Goal: Information Seeking & Learning: Learn about a topic

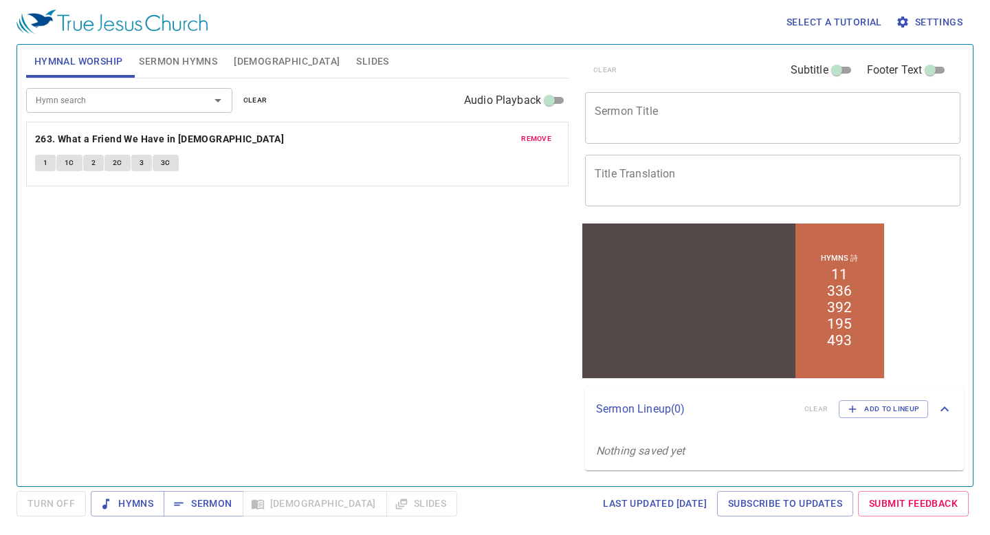
click at [252, 72] on button "Bible" at bounding box center [287, 61] width 122 height 33
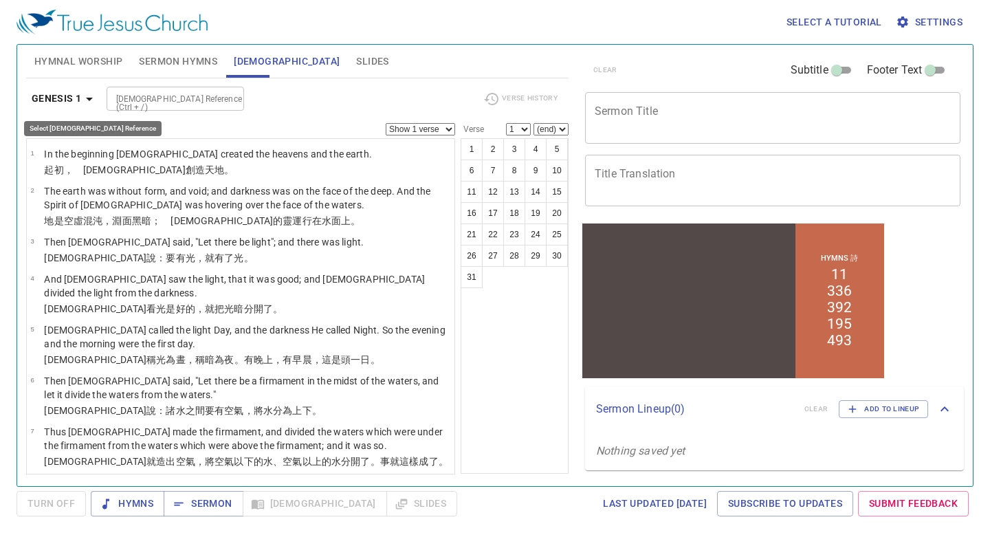
click at [67, 105] on b "Genesis 1" at bounding box center [57, 98] width 50 height 17
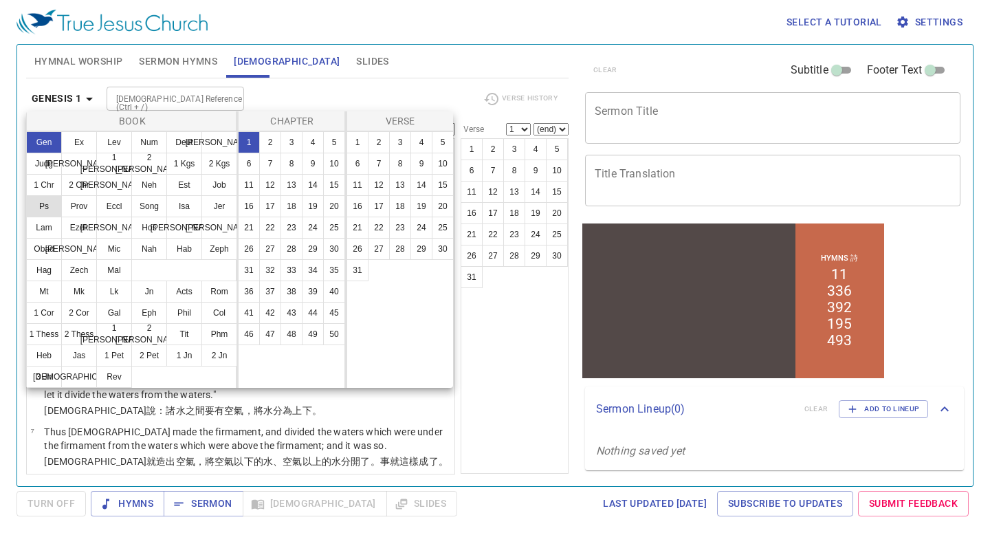
click at [50, 206] on button "Ps" at bounding box center [44, 206] width 36 height 22
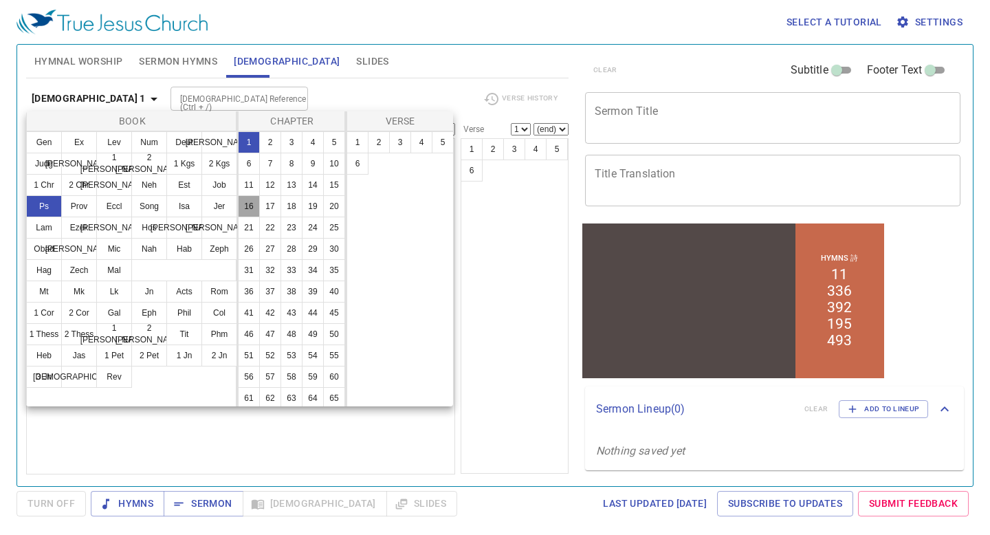
click at [247, 205] on button "16" at bounding box center [249, 206] width 22 height 22
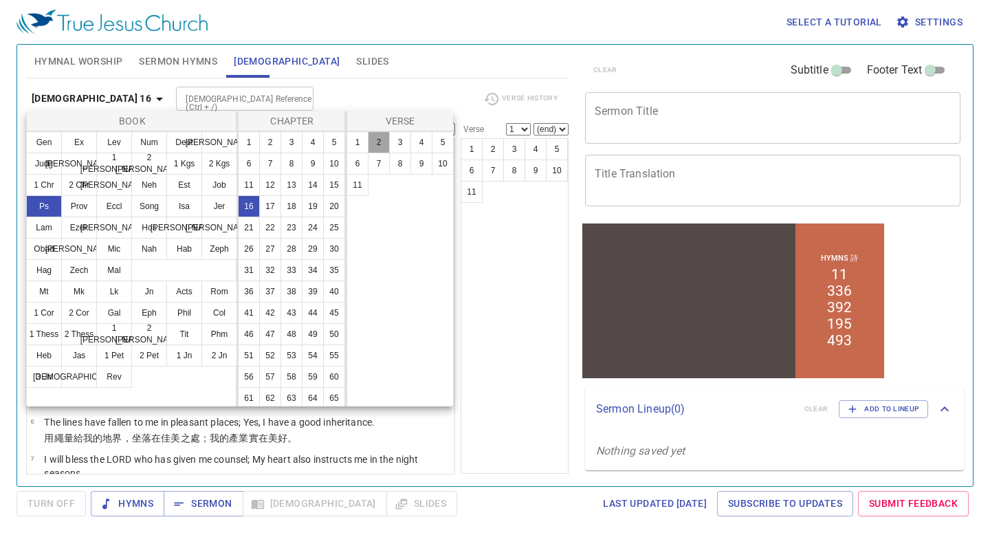
click at [373, 137] on button "2" at bounding box center [379, 142] width 22 height 22
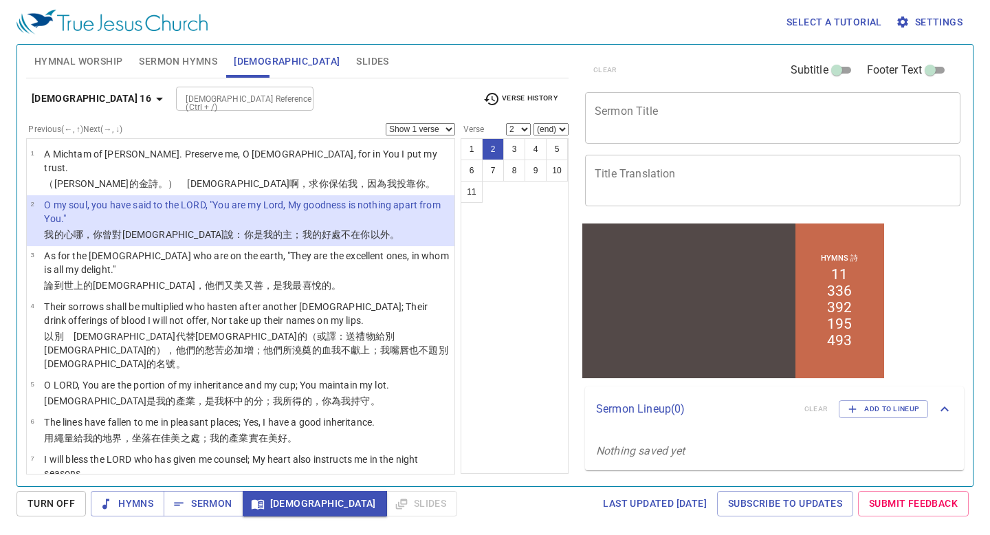
click at [61, 100] on b "Psalm 16" at bounding box center [92, 98] width 120 height 17
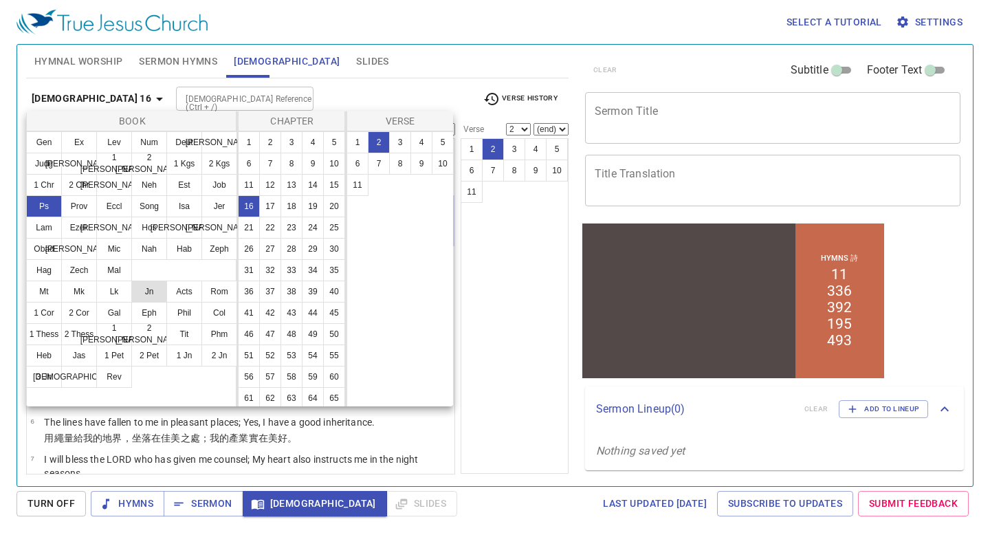
click at [155, 287] on button "Jn" at bounding box center [149, 292] width 36 height 22
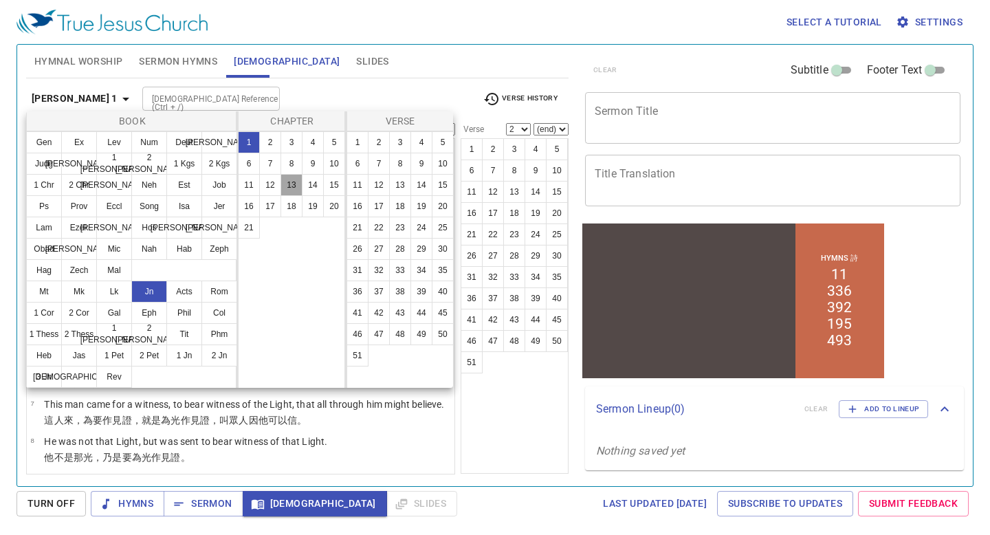
click at [292, 188] on button "13" at bounding box center [292, 185] width 22 height 22
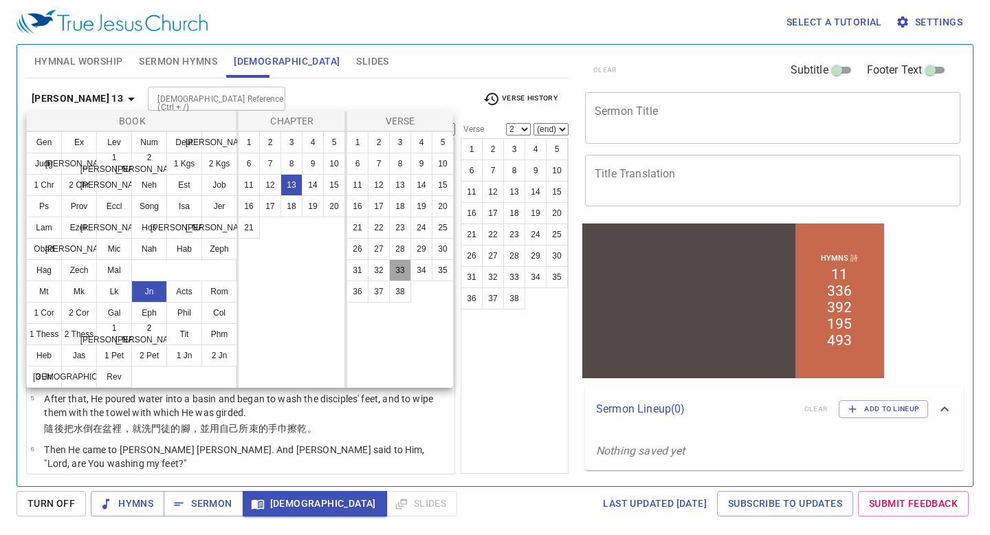
click at [400, 272] on button "33" at bounding box center [400, 270] width 22 height 22
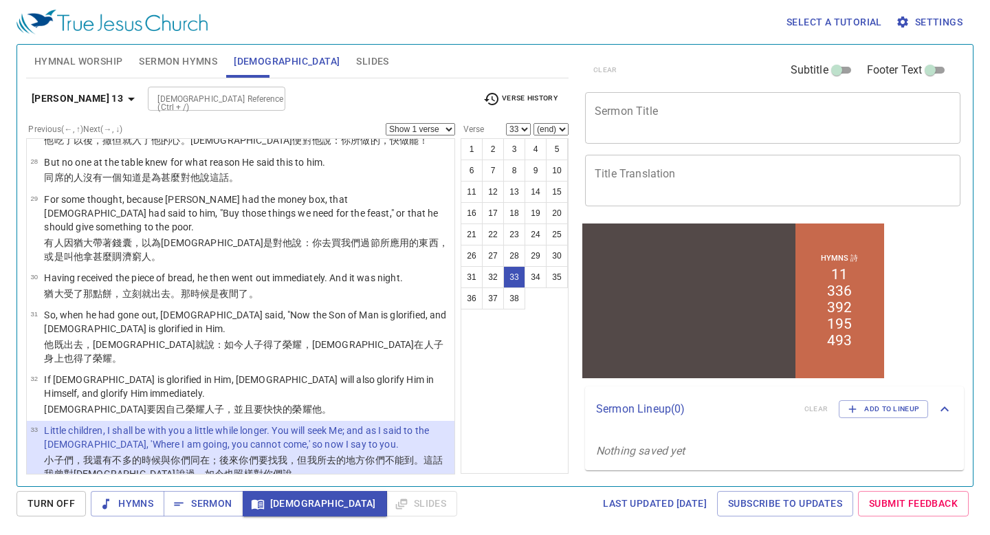
scroll to position [1430, 0]
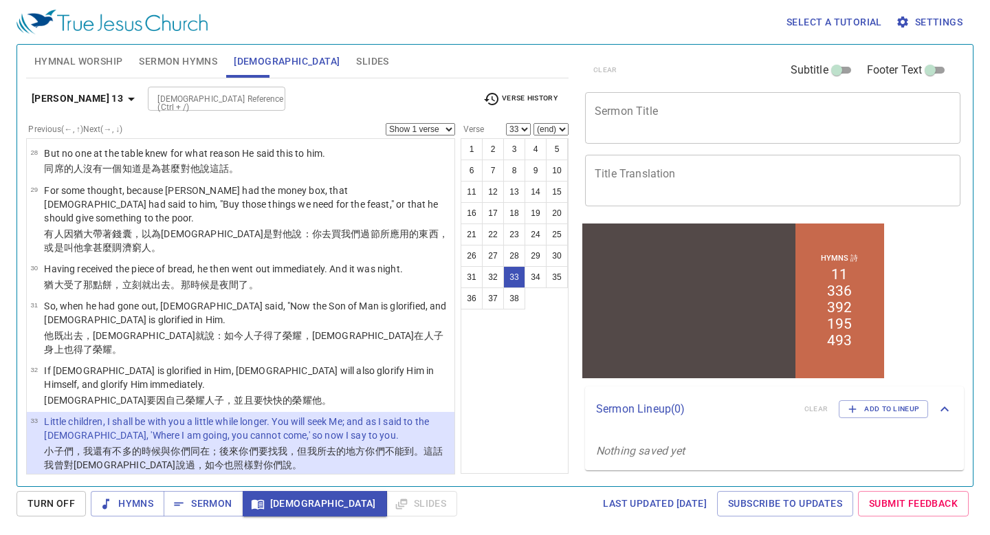
click at [62, 99] on b "John 13" at bounding box center [77, 98] width 91 height 17
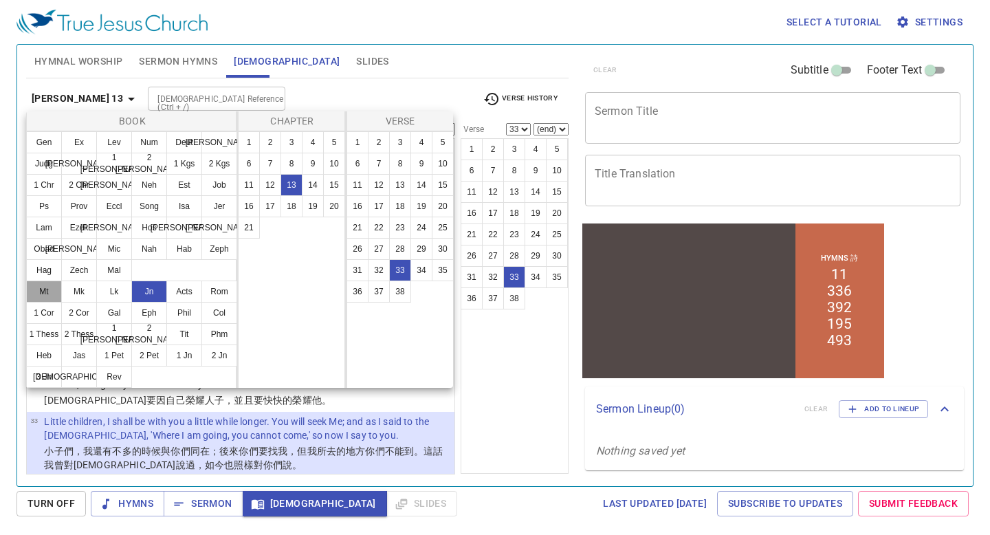
click at [52, 300] on button "Mt" at bounding box center [44, 292] width 36 height 22
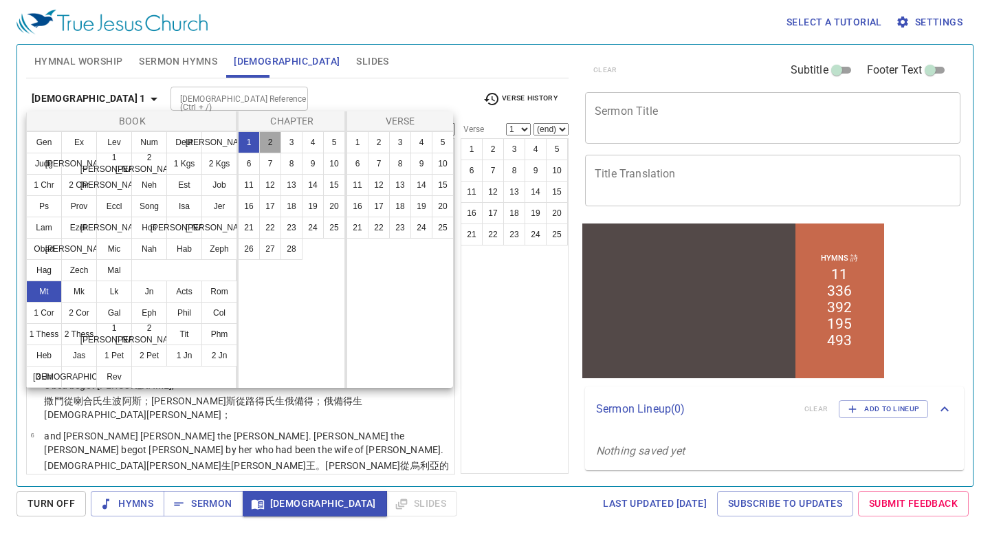
click at [265, 147] on button "2" at bounding box center [270, 142] width 22 height 22
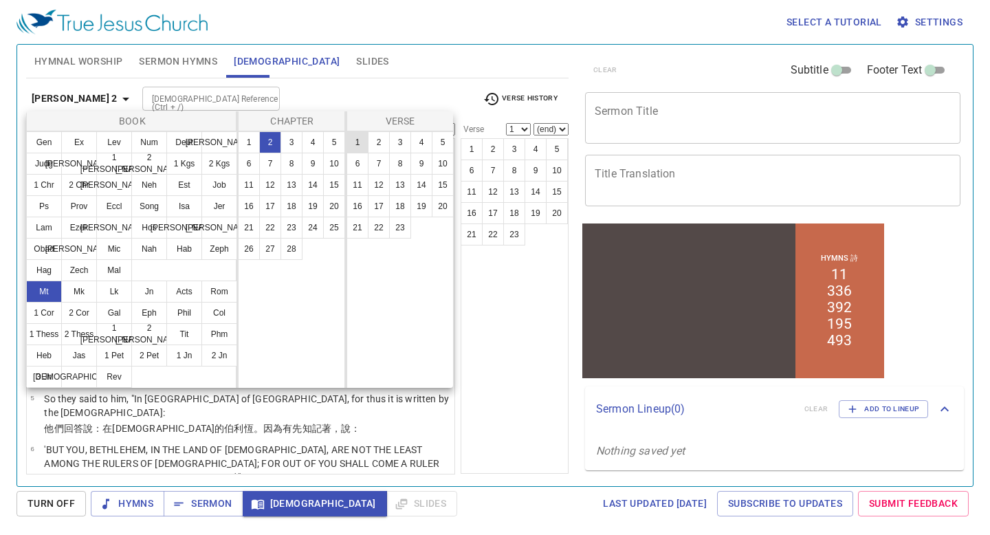
click at [351, 146] on button "1" at bounding box center [358, 142] width 22 height 22
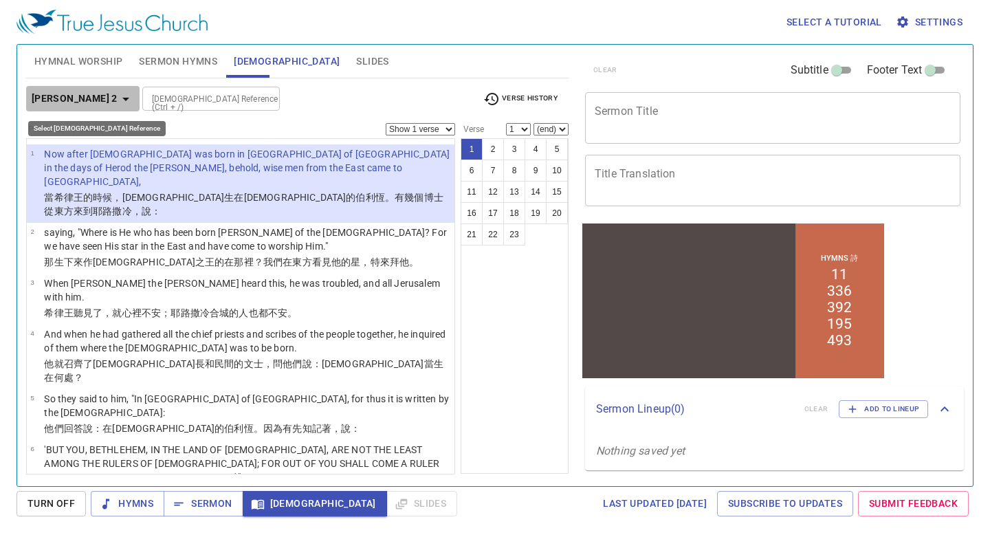
click at [85, 94] on b "Matthew 2" at bounding box center [75, 98] width 86 height 17
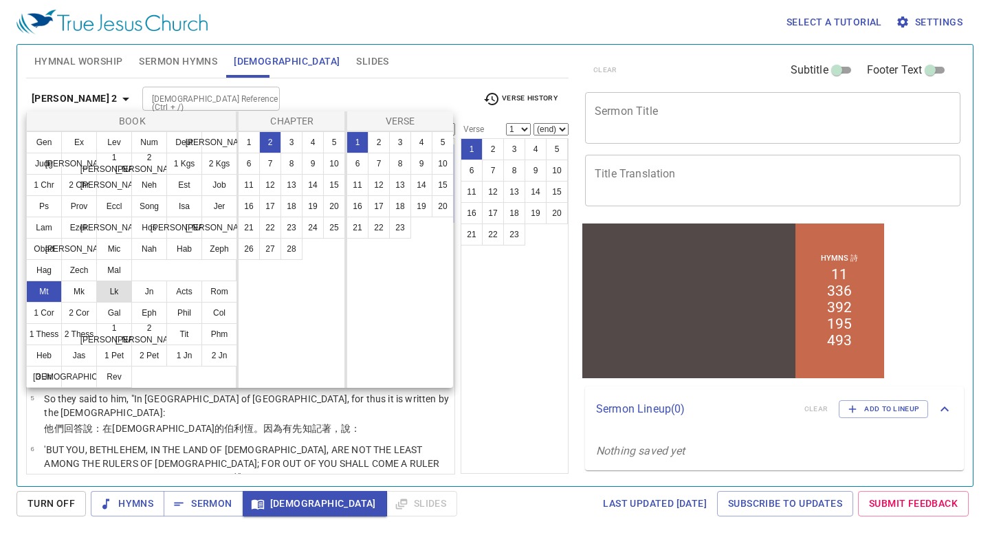
click at [111, 294] on button "Lk" at bounding box center [114, 292] width 36 height 22
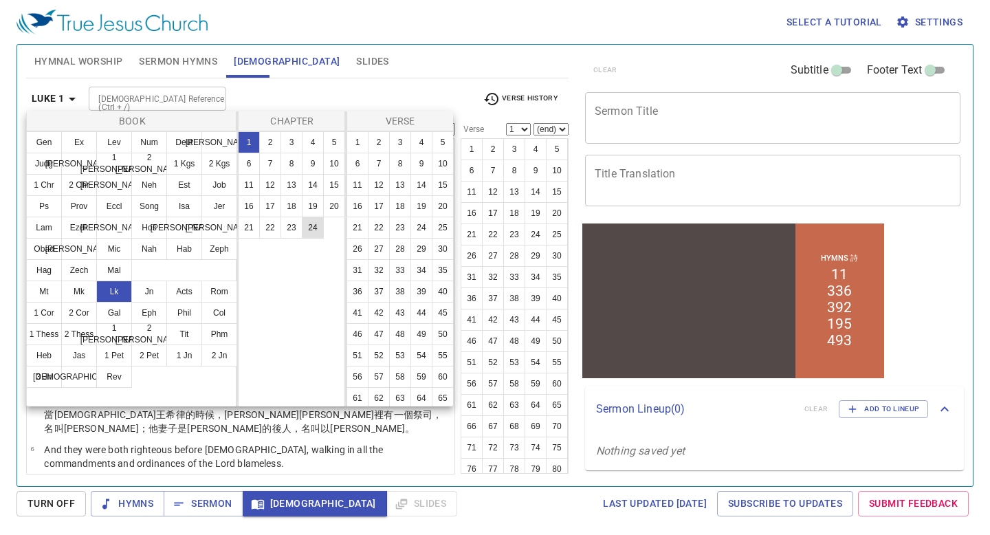
click at [310, 228] on button "24" at bounding box center [313, 228] width 22 height 22
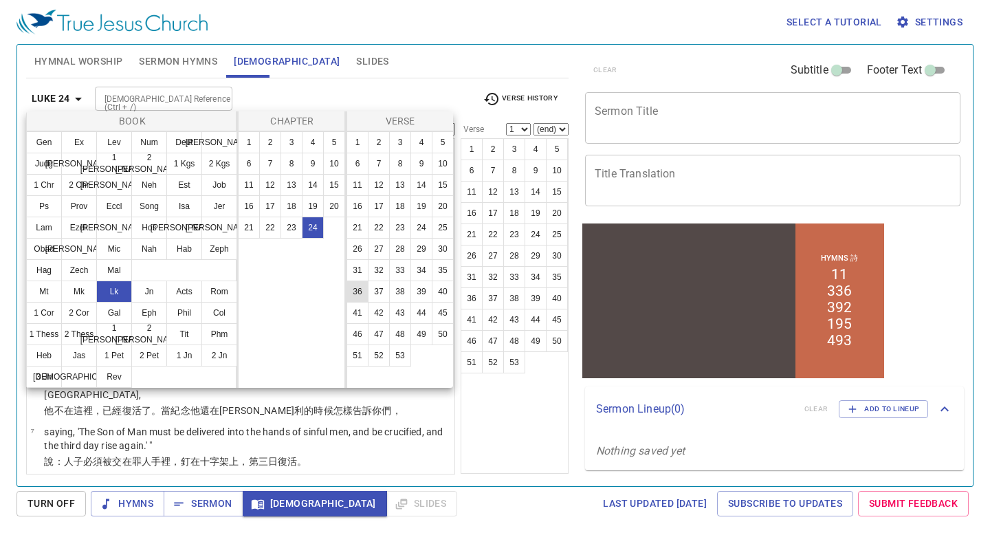
click at [358, 291] on button "36" at bounding box center [358, 292] width 22 height 22
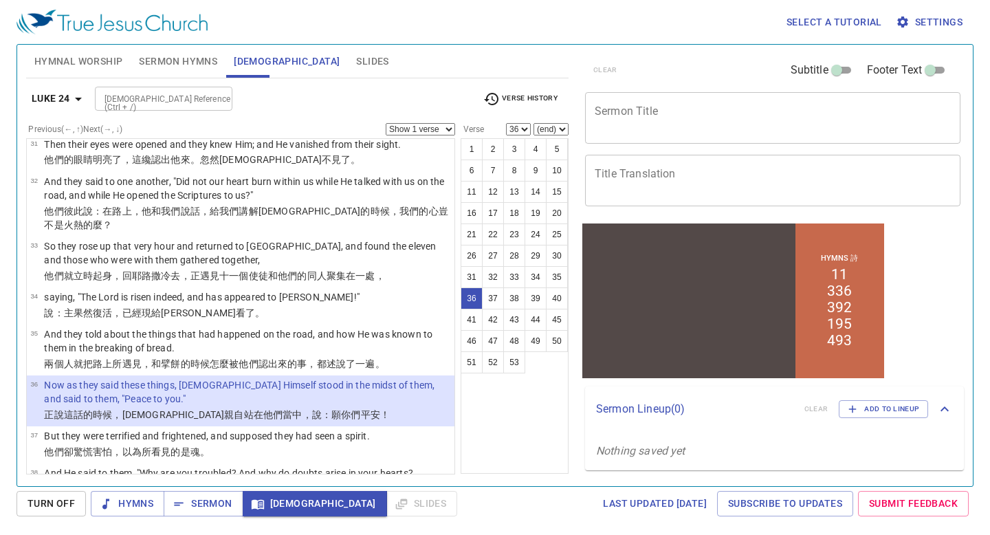
scroll to position [1570, 0]
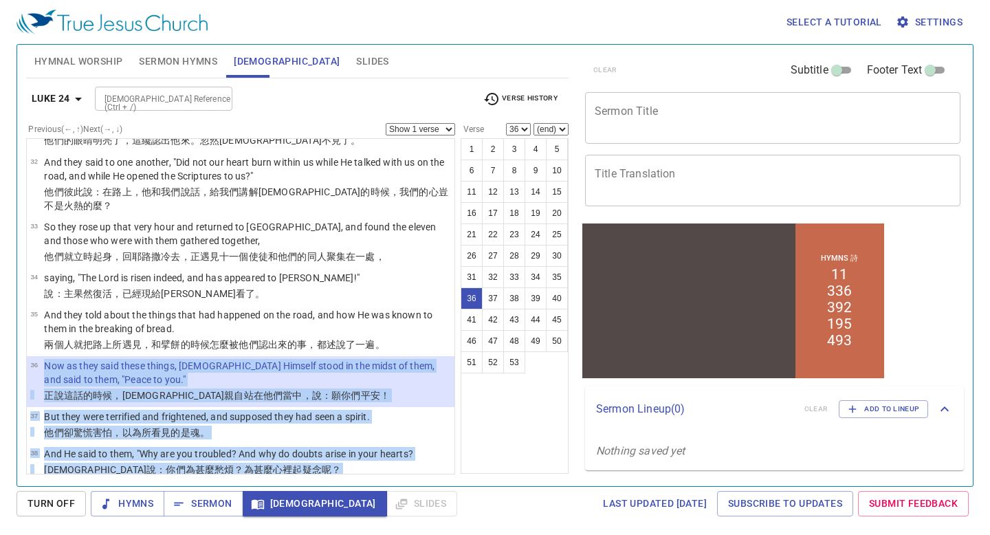
drag, startPoint x: 39, startPoint y: 237, endPoint x: 196, endPoint y: 439, distance: 256.2
click at [196, 439] on ul "1 Now on the first day of the week, very early in the morning, they, and certai…" at bounding box center [240, 306] width 429 height 336
copy ul "Now as they said these things, Jesus Himself stood in the midst of them, and sa…"
click at [47, 101] on b "Luke 24" at bounding box center [51, 98] width 39 height 17
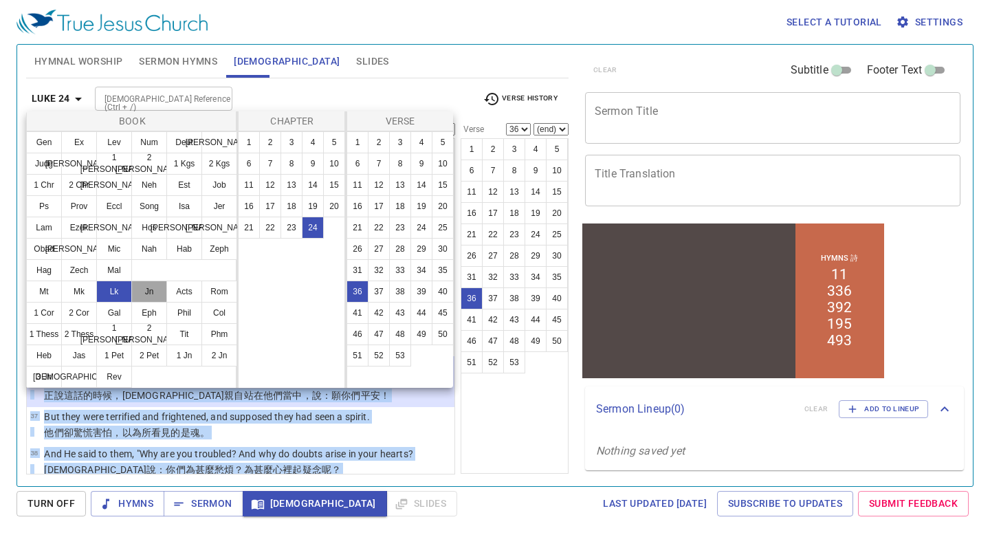
click at [152, 298] on button "Jn" at bounding box center [149, 292] width 36 height 22
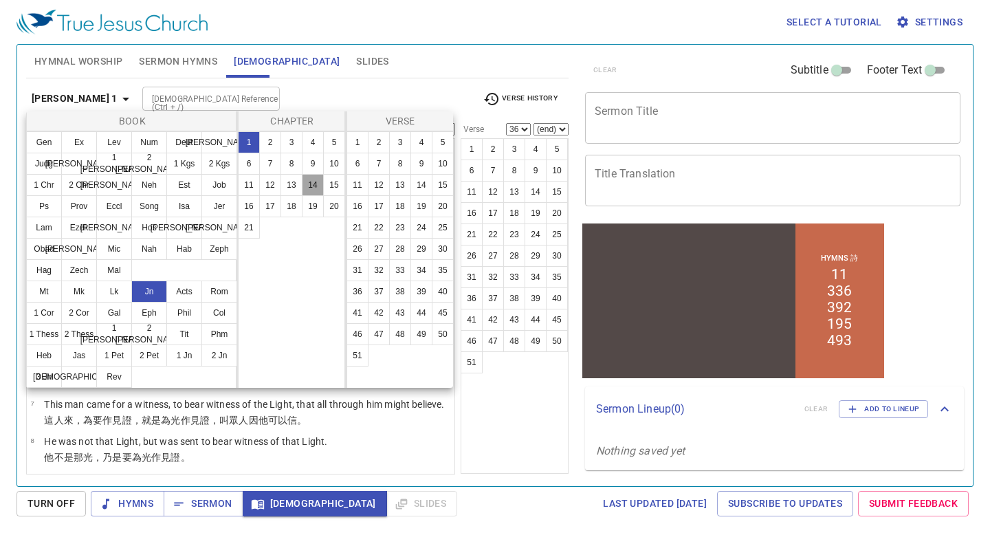
click at [311, 184] on button "14" at bounding box center [313, 185] width 22 height 22
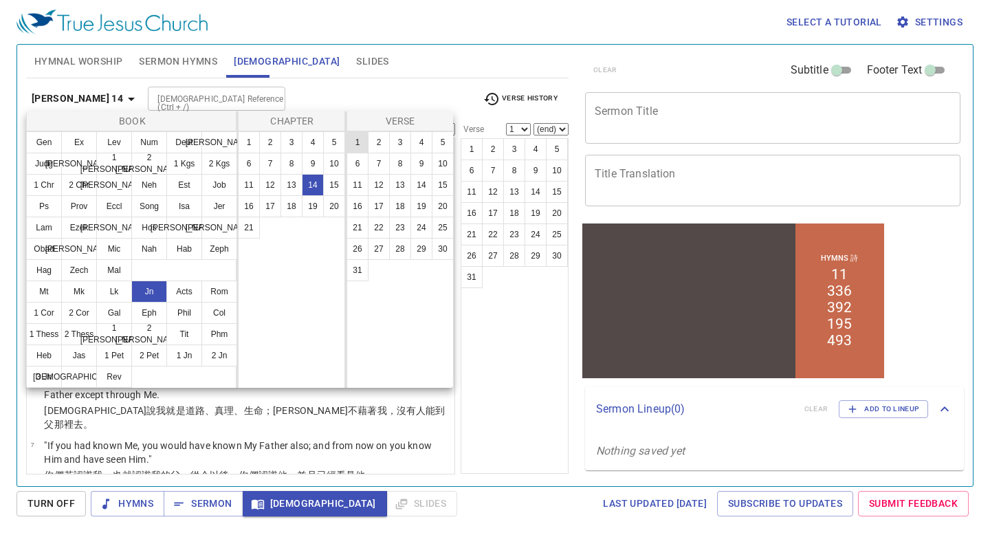
click at [361, 135] on button "1" at bounding box center [358, 142] width 22 height 22
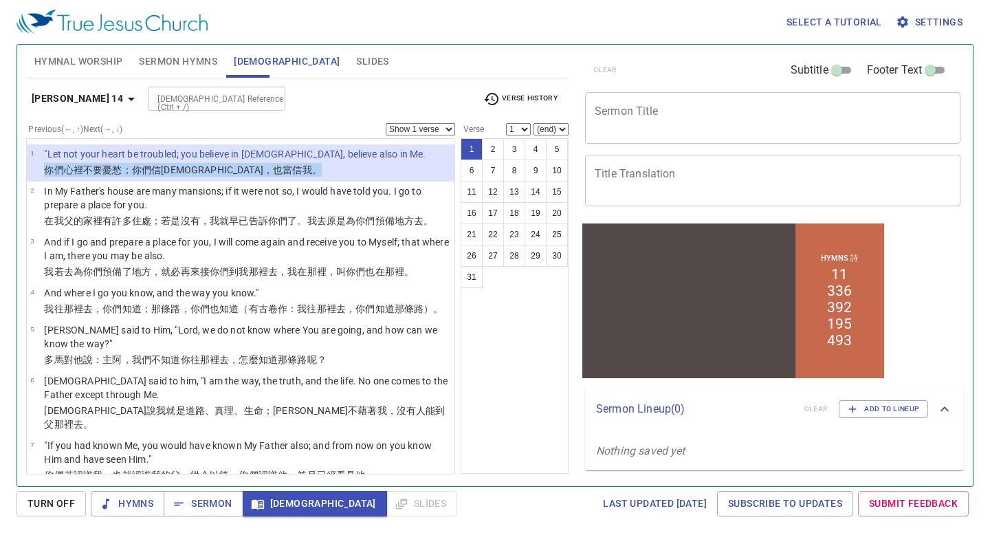
drag, startPoint x: 39, startPoint y: 171, endPoint x: 242, endPoint y: 167, distance: 203.6
click at [243, 168] on tr "你們 心 裡不 要憂愁 ；你們信 神 ，也 當信 我 。" at bounding box center [227, 171] width 395 height 16
copy tr "你們 心 裡不 要憂愁 ；你們信 神 ，也 當信 我 。"
click at [44, 95] on b "John 14" at bounding box center [77, 98] width 91 height 17
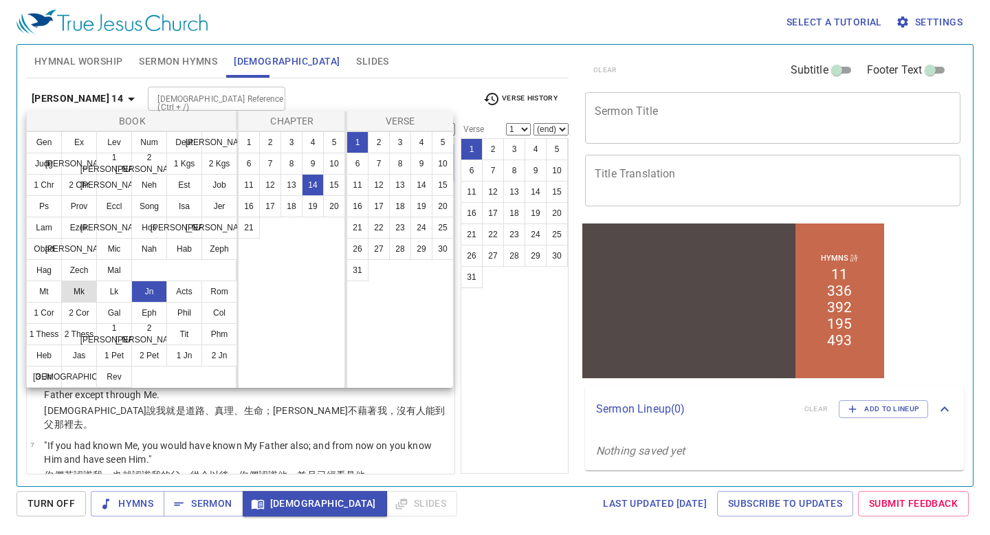
click at [76, 293] on button "Mk" at bounding box center [79, 292] width 36 height 22
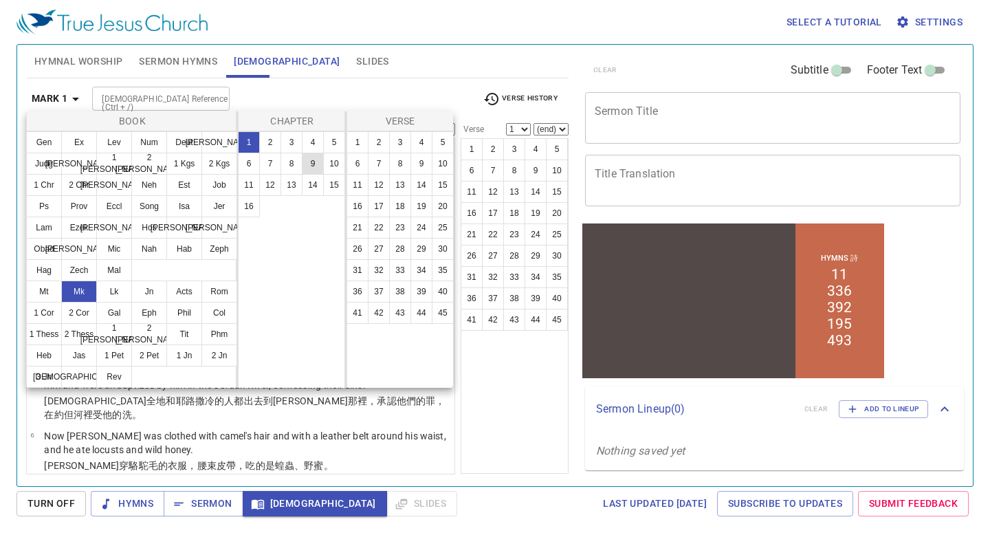
click at [318, 162] on button "9" at bounding box center [313, 164] width 22 height 22
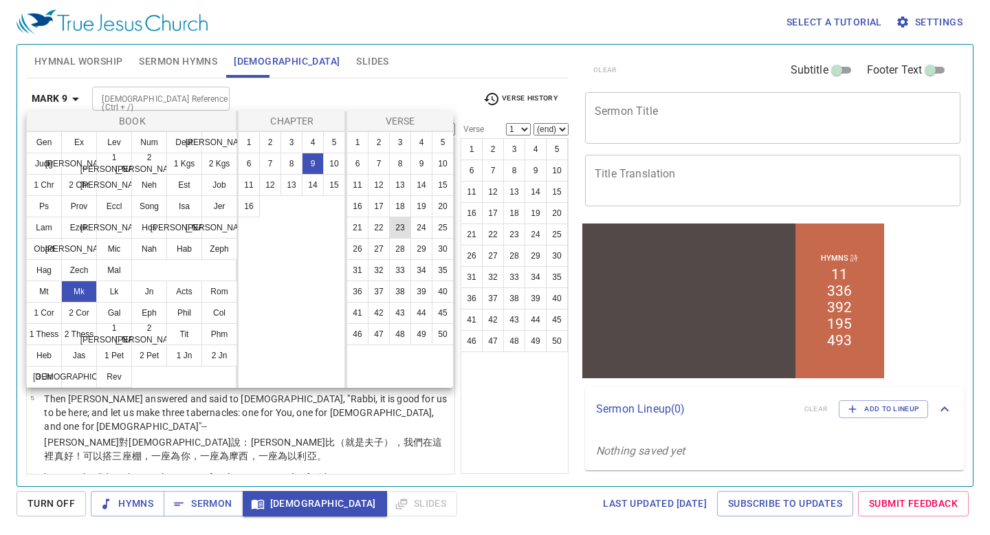
click at [397, 230] on button "23" at bounding box center [400, 228] width 22 height 22
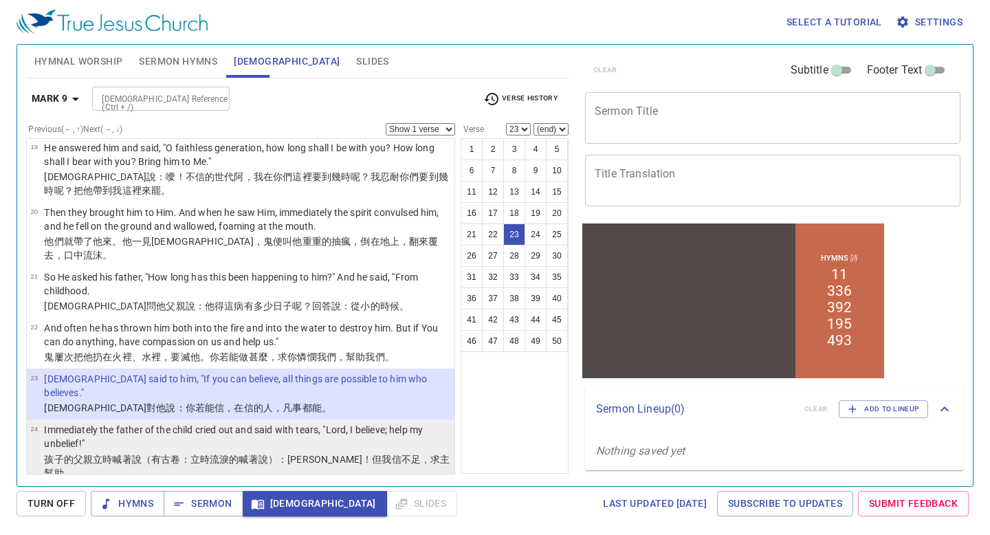
scroll to position [1026, 0]
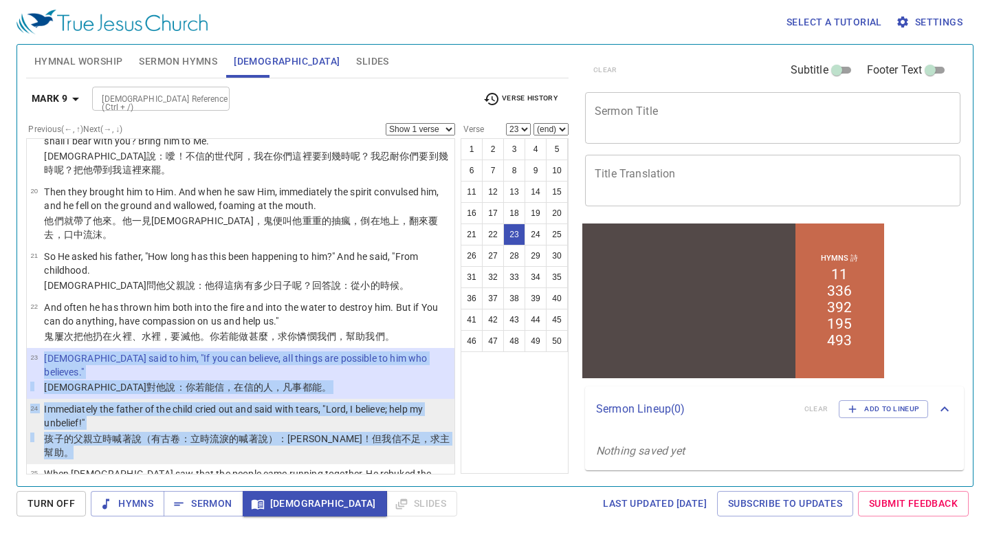
drag, startPoint x: 43, startPoint y: 260, endPoint x: 429, endPoint y: 331, distance: 392.8
click at [429, 331] on ul "1 And He said to them, "Assuredly, I say to you that there are some standing he…" at bounding box center [240, 306] width 429 height 336
copy ul "Jesus said to him, "If you can believe, all things are possible to him who beli…"
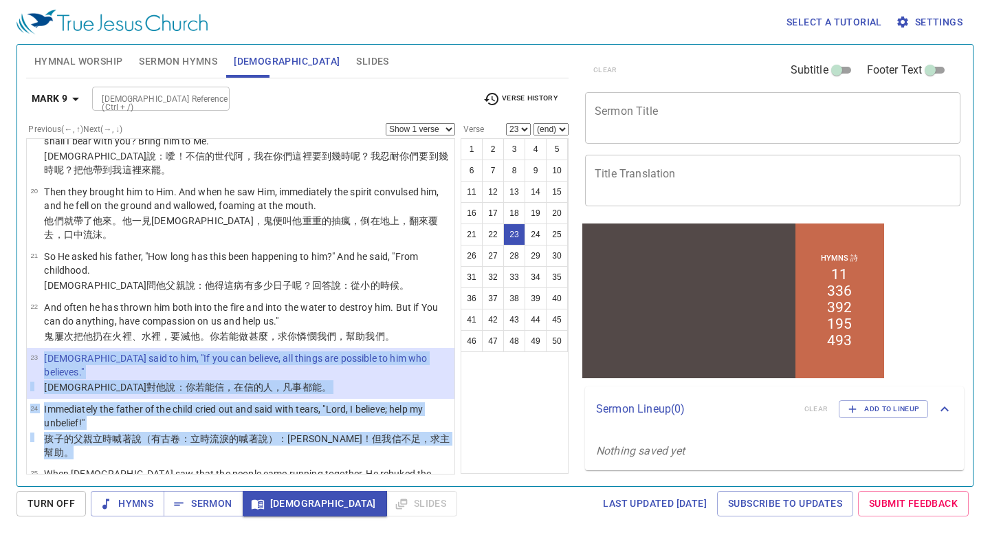
click at [63, 107] on b "Mark 9" at bounding box center [50, 98] width 36 height 17
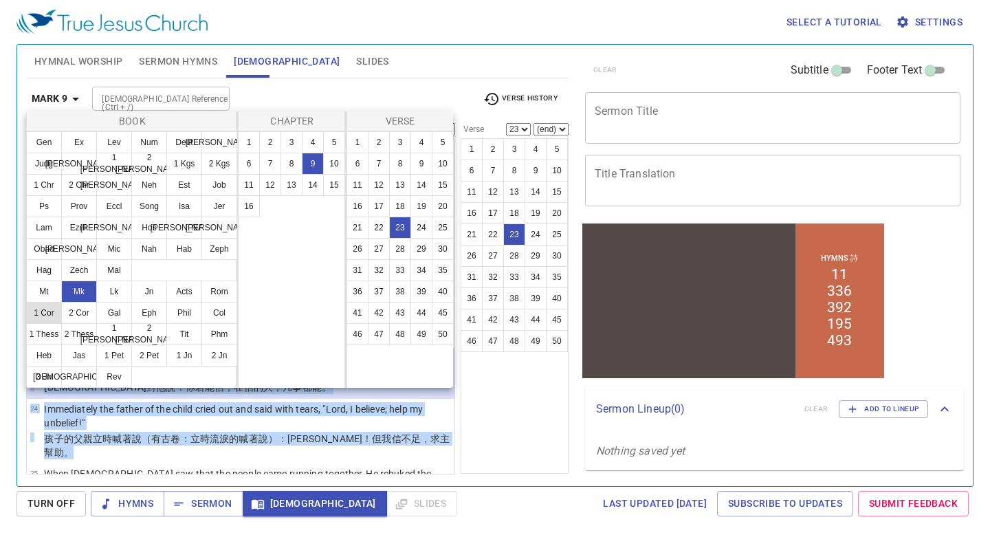
click at [54, 317] on button "1 Cor" at bounding box center [44, 313] width 36 height 22
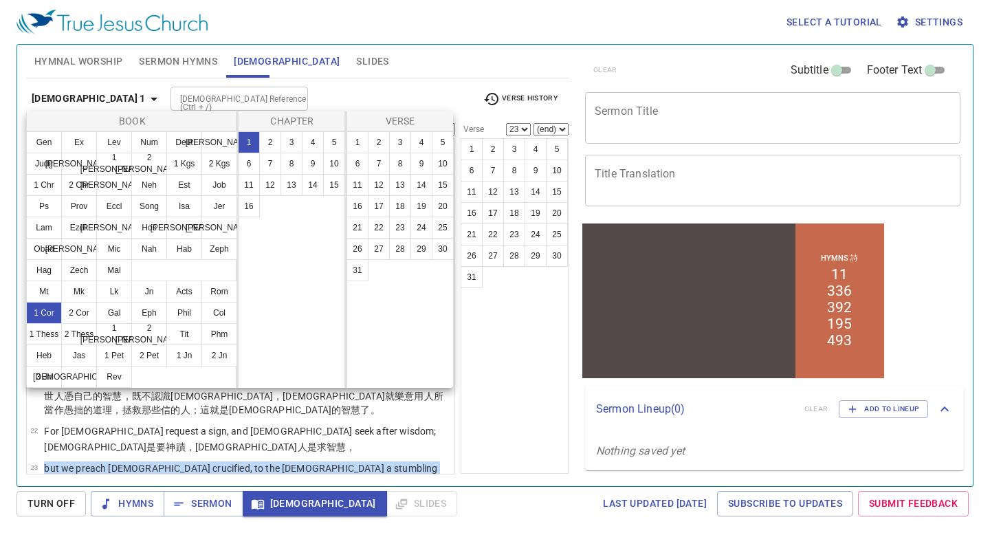
scroll to position [0, 0]
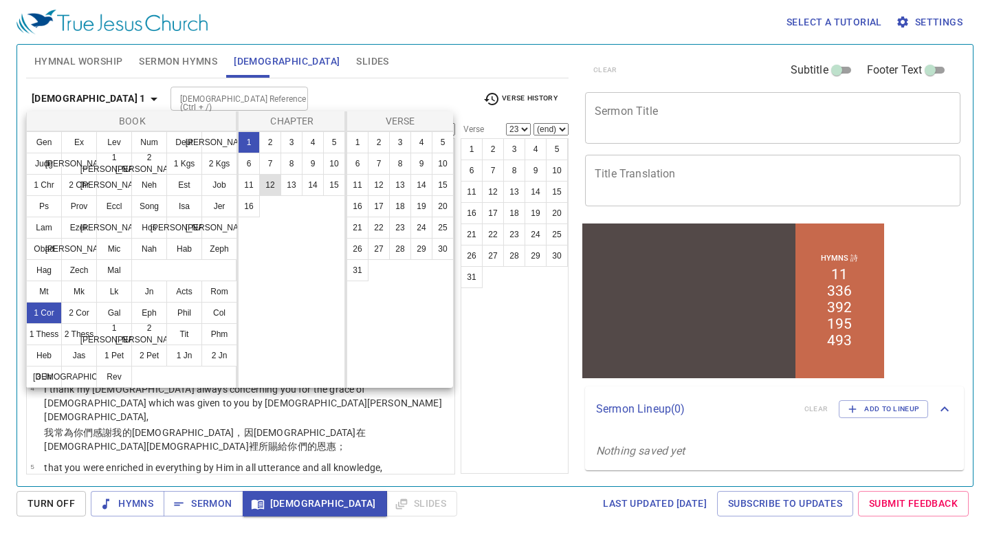
click at [264, 183] on button "12" at bounding box center [270, 185] width 22 height 22
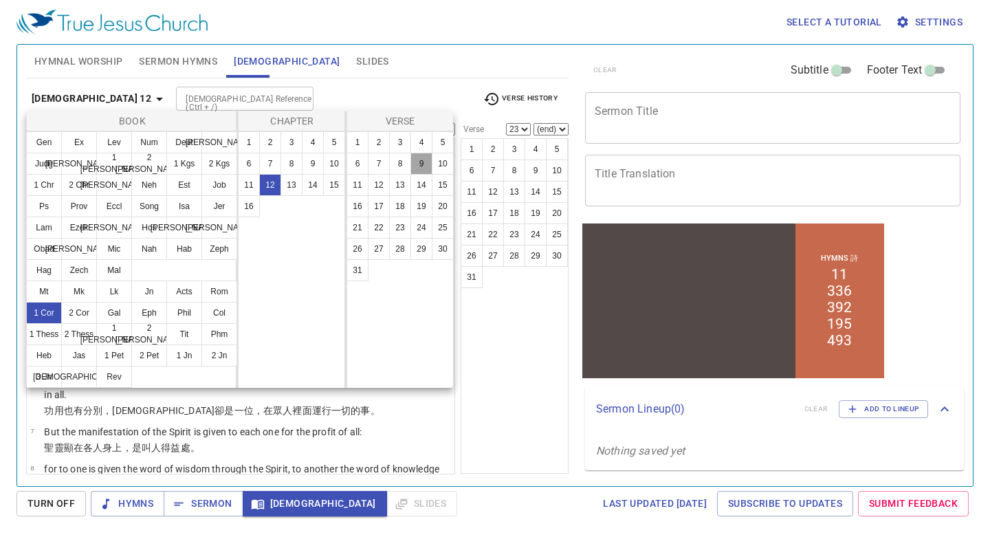
click at [421, 158] on button "9" at bounding box center [421, 164] width 22 height 22
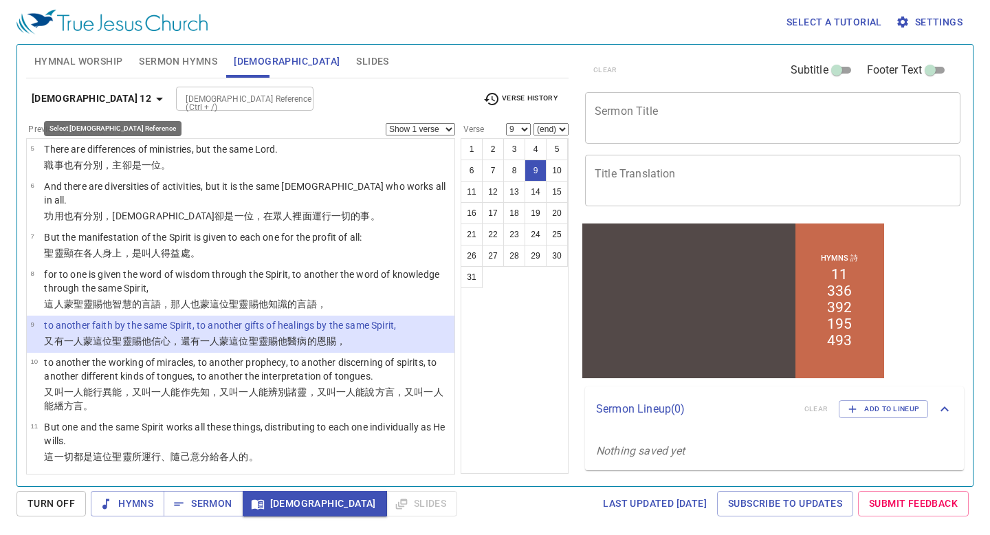
click at [117, 94] on b "1 Corinthians 12" at bounding box center [92, 98] width 120 height 17
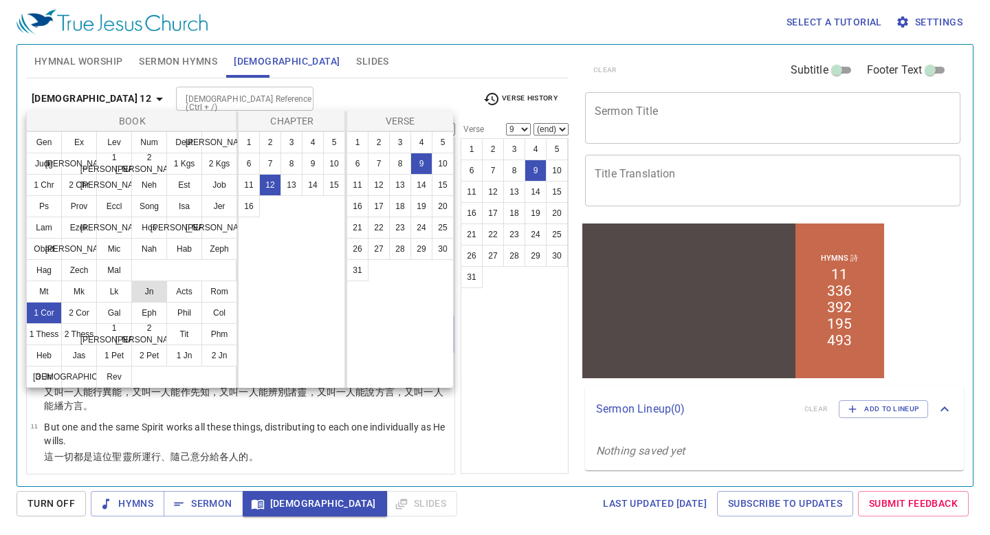
click at [149, 298] on button "Jn" at bounding box center [149, 292] width 36 height 22
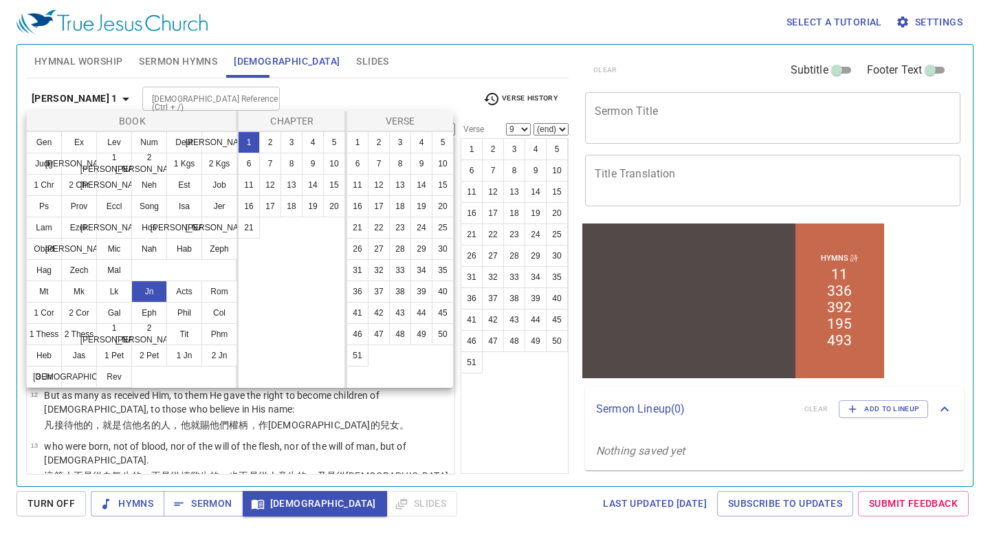
scroll to position [0, 0]
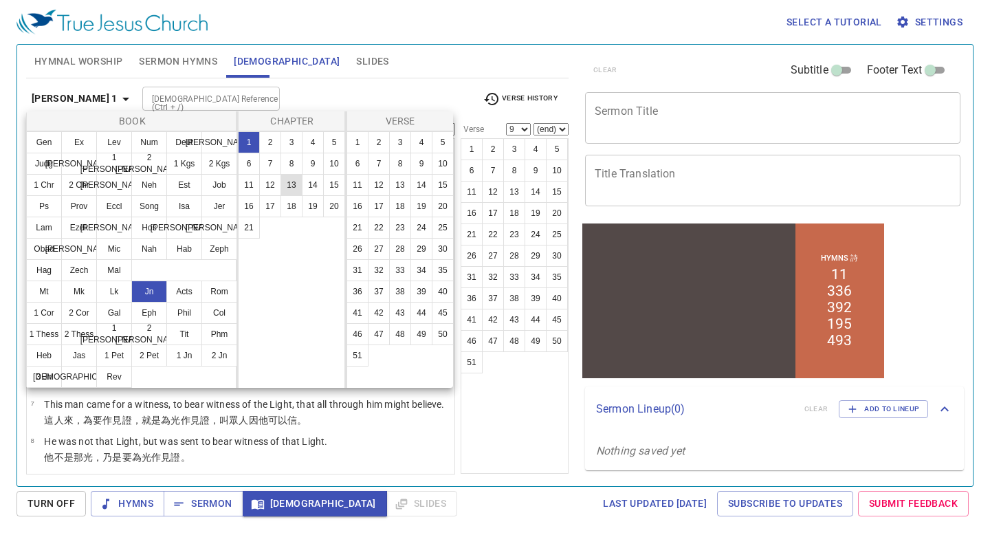
click at [286, 188] on button "13" at bounding box center [292, 185] width 22 height 22
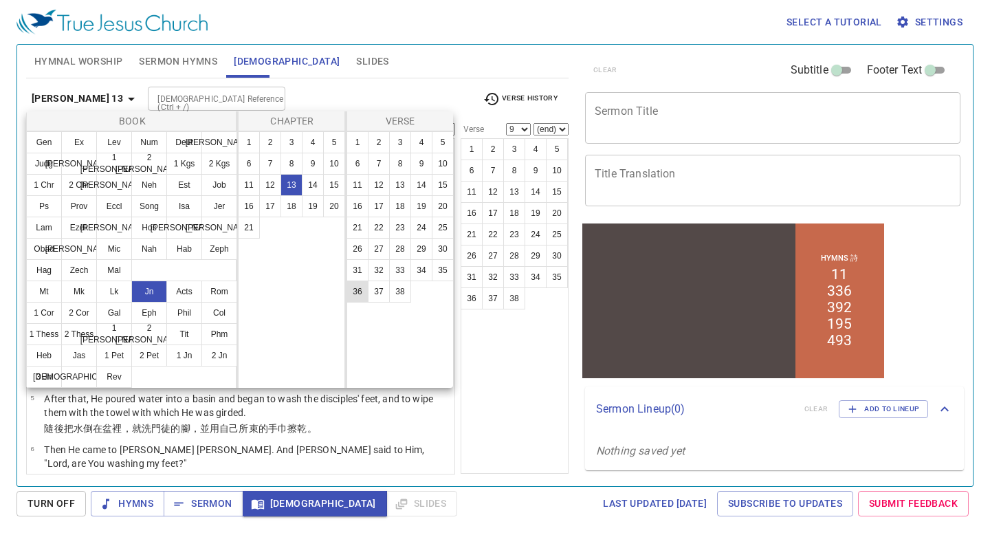
click at [357, 289] on button "36" at bounding box center [358, 292] width 22 height 22
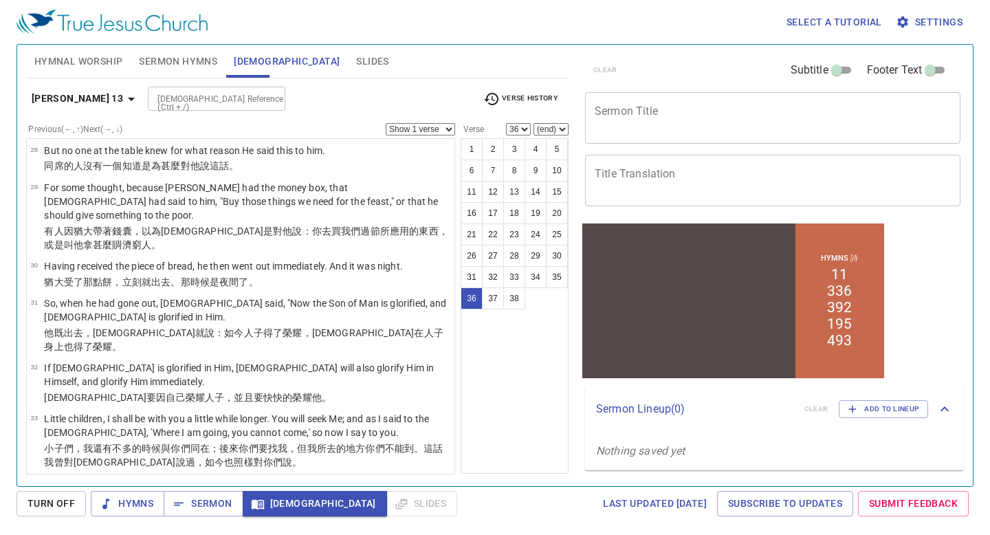
scroll to position [1445, 0]
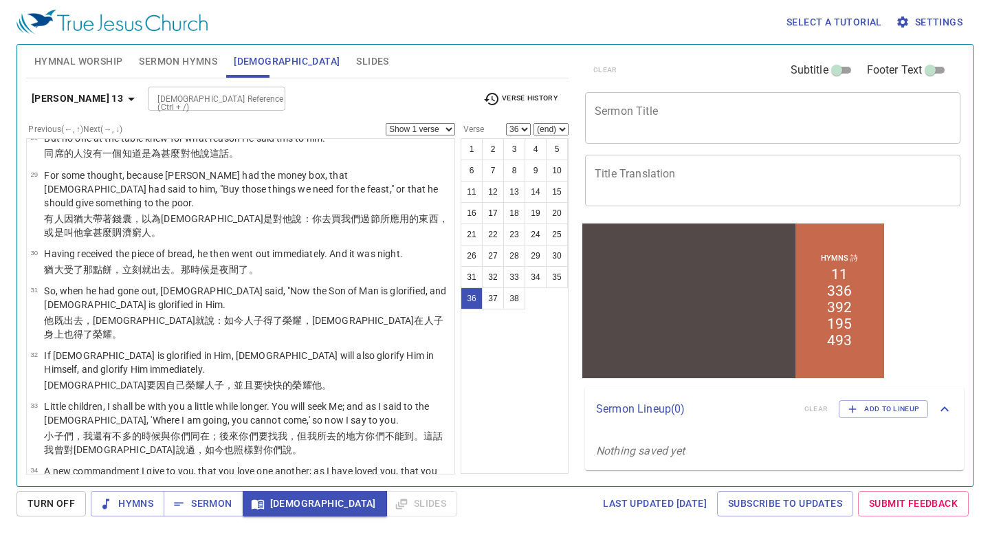
drag, startPoint x: 335, startPoint y: 406, endPoint x: 45, endPoint y: 393, distance: 289.8
select select "37"
copy tbody "Peter said to Him, "Lord, why can I not follow You now? I will lay down my life…"
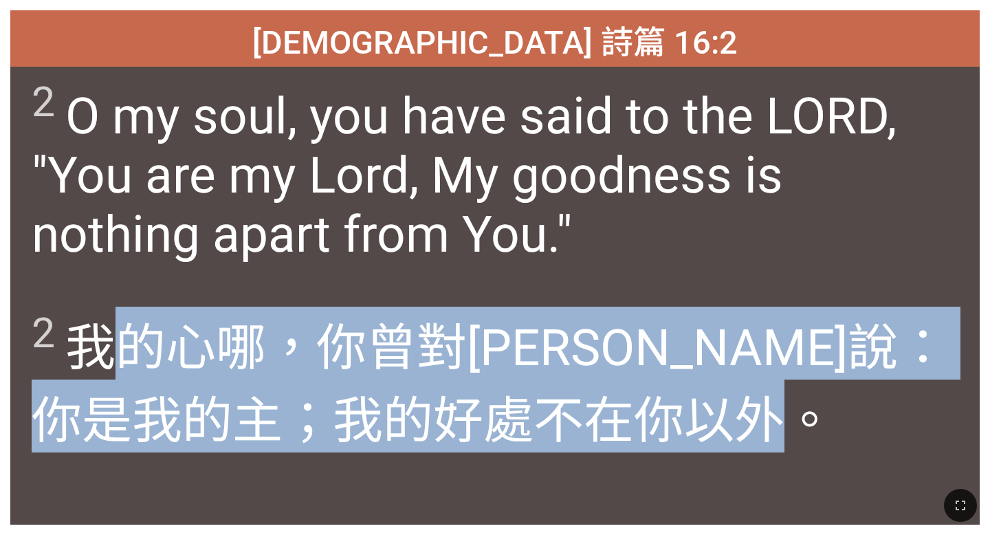
drag, startPoint x: 92, startPoint y: 338, endPoint x: 586, endPoint y: 387, distance: 496.8
click at [588, 387] on span "2 我的心哪，你曾對[DEMOGRAPHIC_DATA] 說 ：你是我的主 ；我的好處 不在你以外。" at bounding box center [495, 380] width 927 height 146
